Goal: Book appointment/travel/reservation

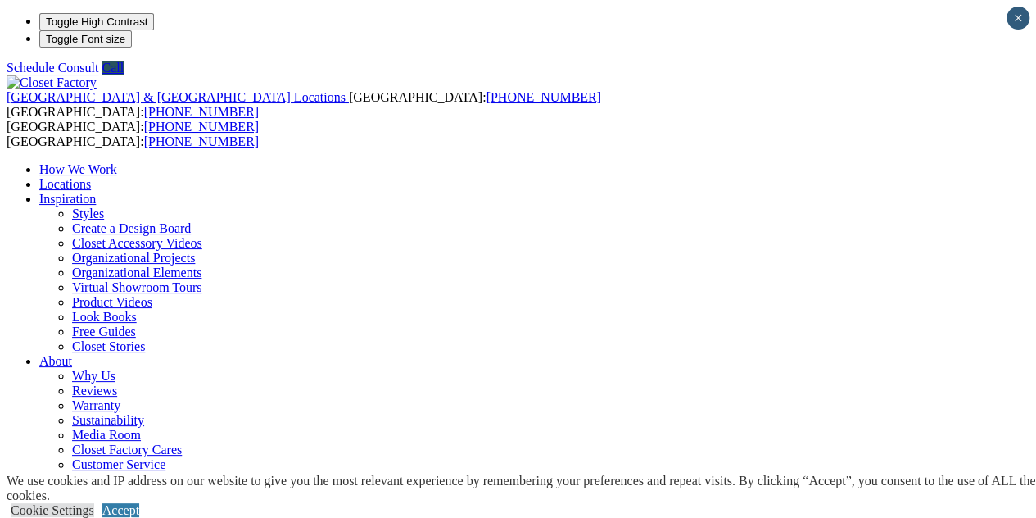
scroll to position [47, 0]
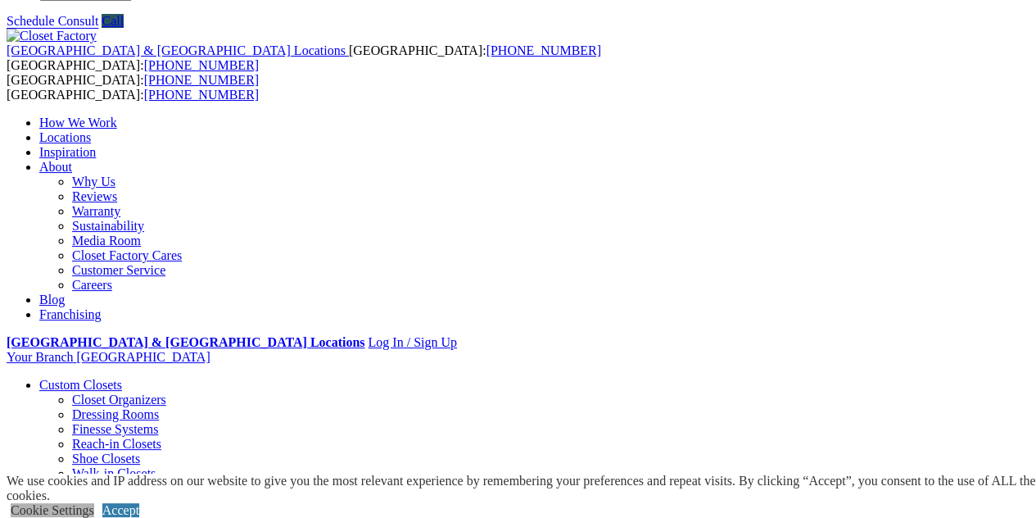
click at [94, 503] on link "Cookie Settings" at bounding box center [53, 510] width 84 height 14
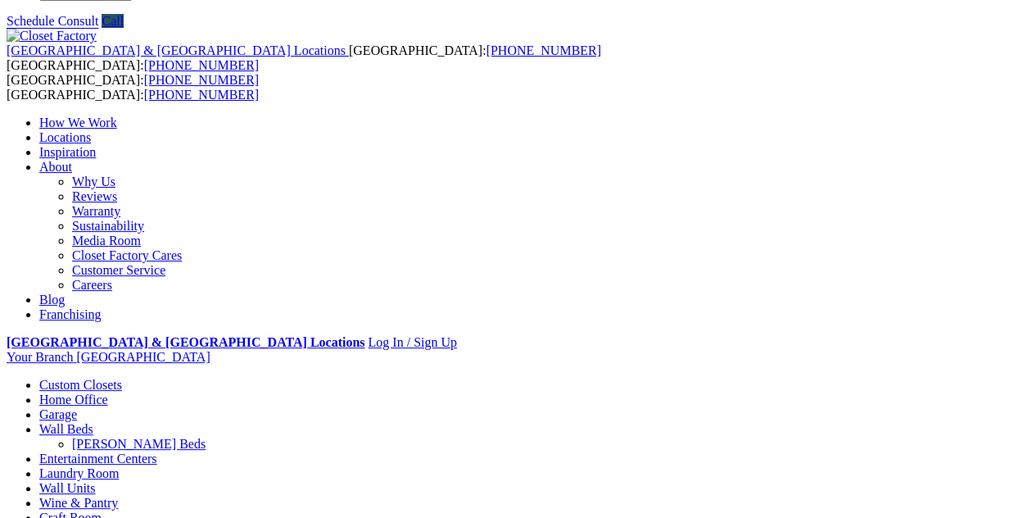
click at [65, 378] on link "Custom Closets" at bounding box center [80, 385] width 83 height 14
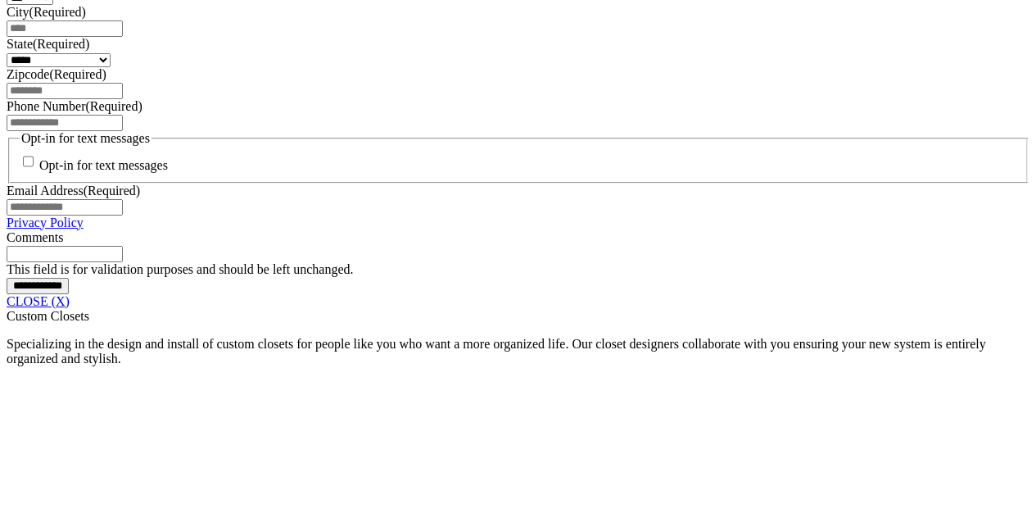
scroll to position [1256, 0]
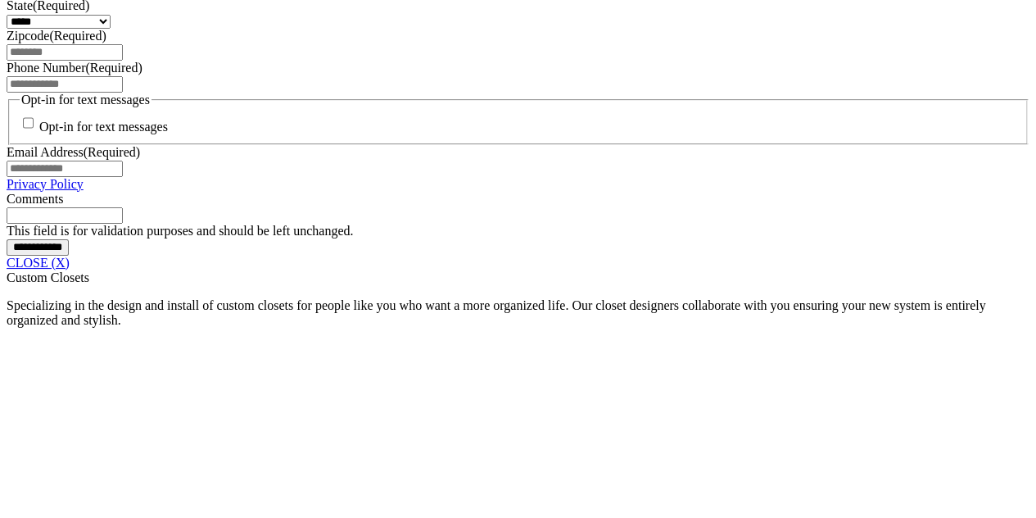
click at [70, 270] on link "CLOSE (X)" at bounding box center [38, 263] width 63 height 14
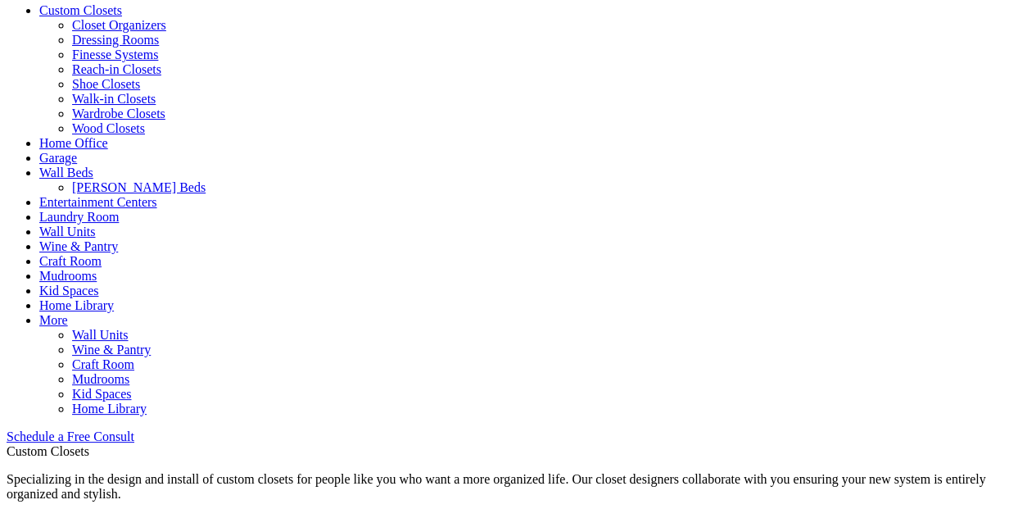
scroll to position [646, 0]
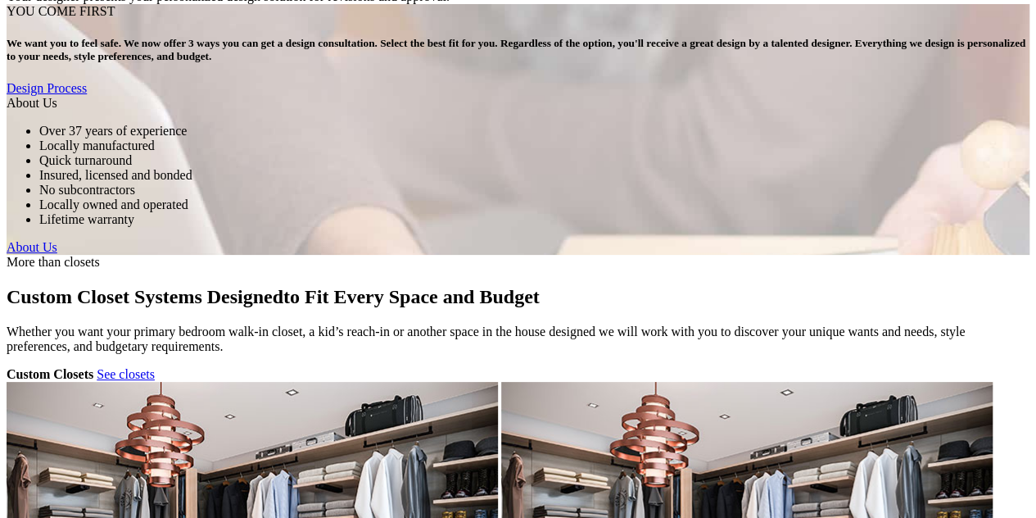
scroll to position [4698, 0]
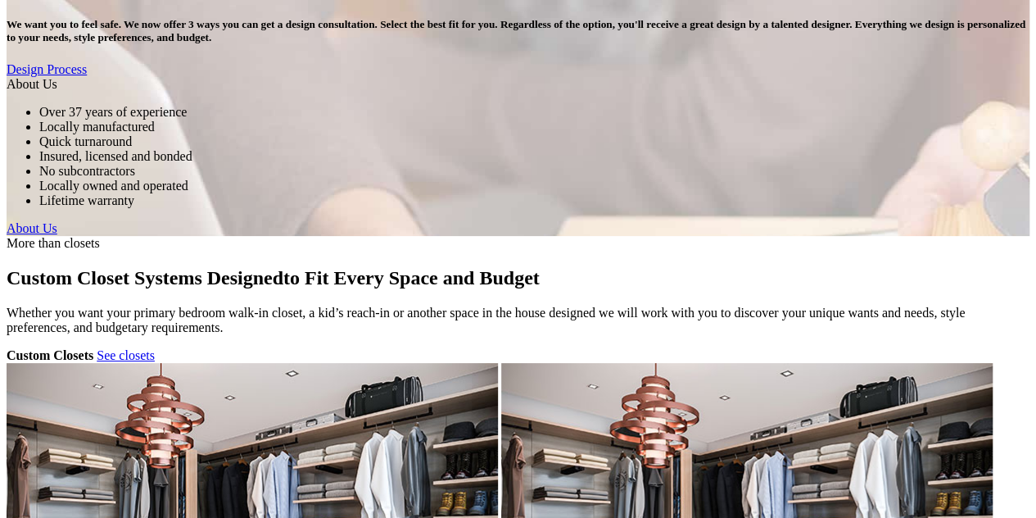
drag, startPoint x: 1041, startPoint y: 45, endPoint x: 991, endPoint y: 518, distance: 475.3
